Goal: Navigation & Orientation: Find specific page/section

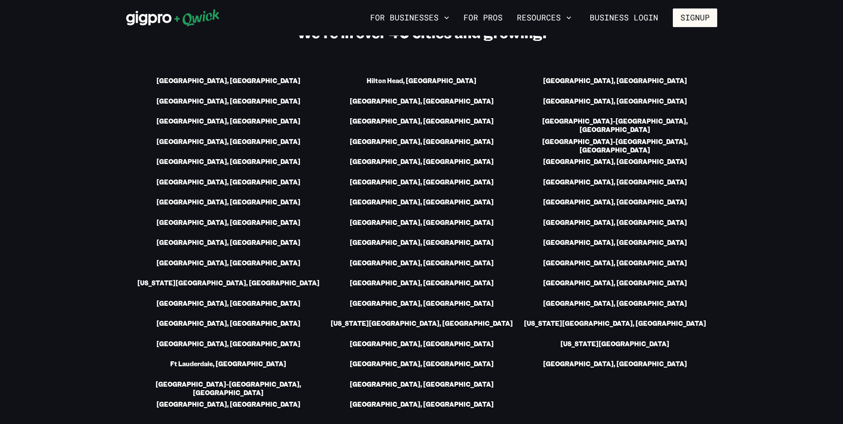
scroll to position [1199, 0]
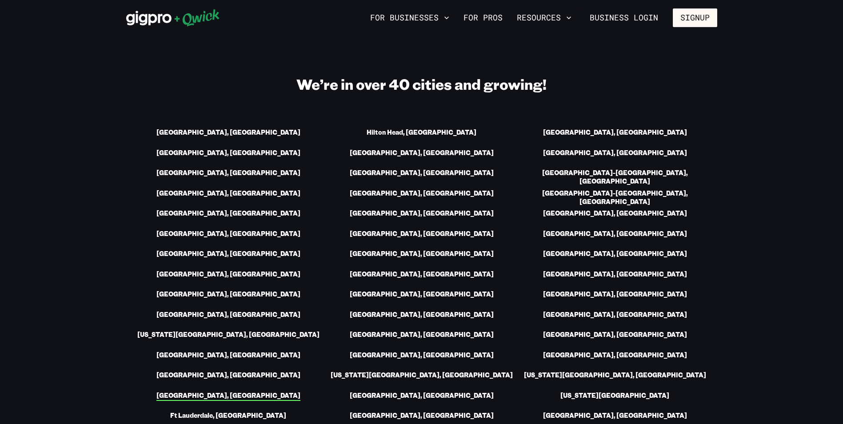
click at [246, 391] on link "[GEOGRAPHIC_DATA], [GEOGRAPHIC_DATA]" at bounding box center [228, 395] width 144 height 9
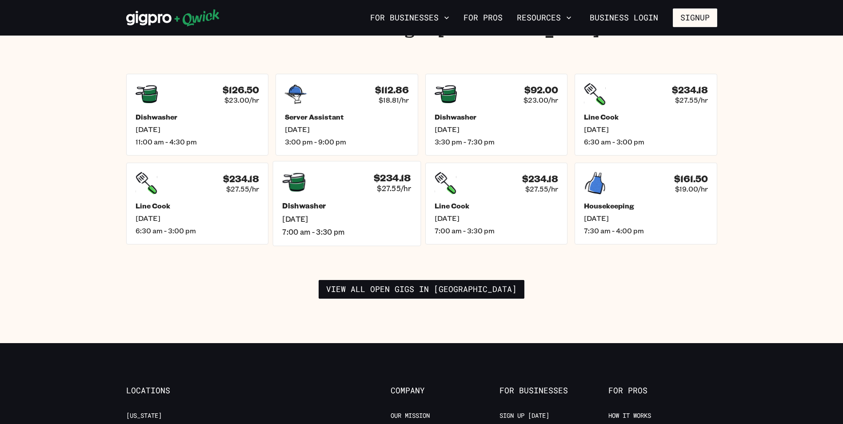
scroll to position [1288, 0]
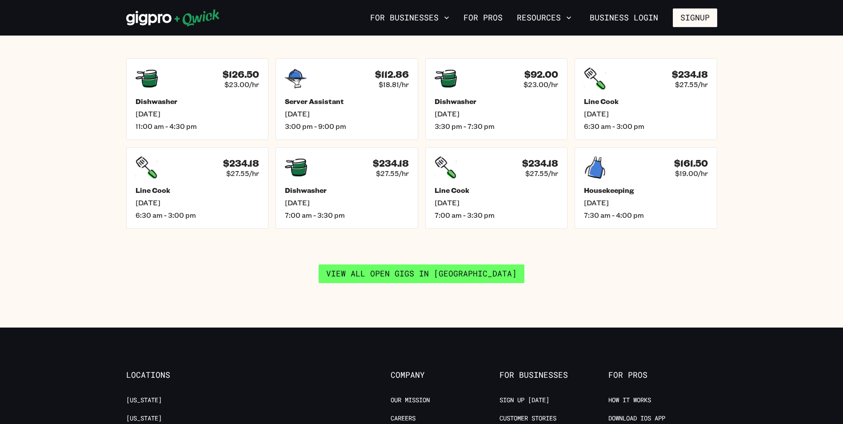
click at [360, 264] on link "View all open gigs in [GEOGRAPHIC_DATA]" at bounding box center [421, 273] width 206 height 19
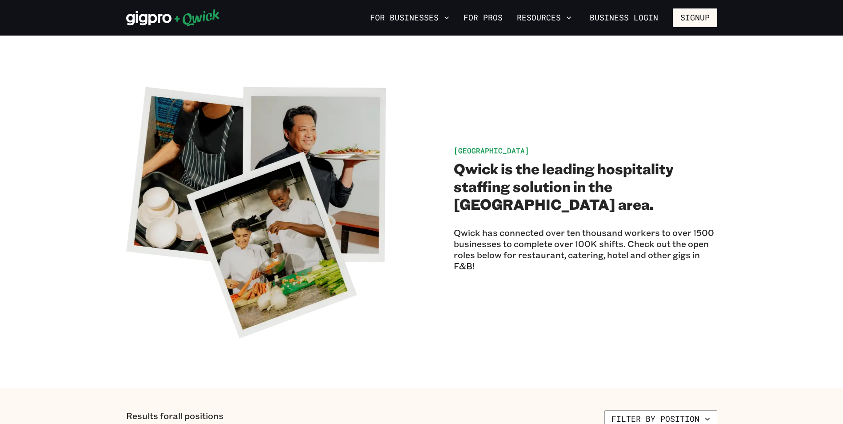
click at [184, 21] on icon at bounding box center [196, 17] width 45 height 17
